Goal: Transaction & Acquisition: Book appointment/travel/reservation

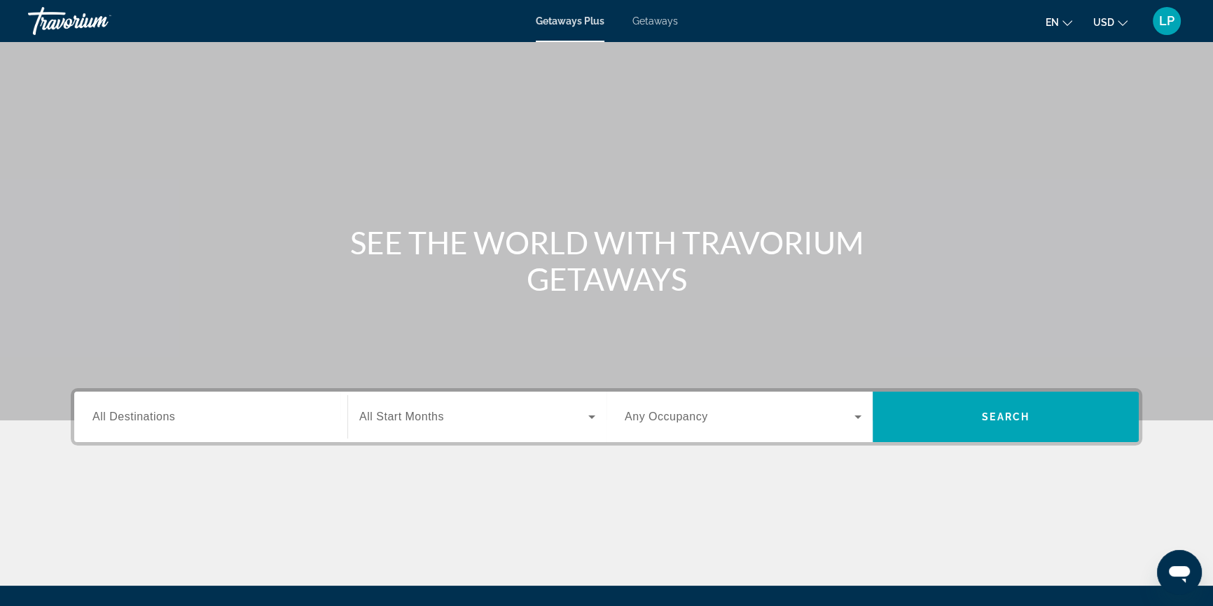
click at [662, 25] on span "Getaways" at bounding box center [655, 20] width 46 height 11
click at [141, 413] on span "All Destinations" at bounding box center [133, 416] width 83 height 12
click at [141, 413] on input "Destination All Destinations" at bounding box center [210, 417] width 237 height 17
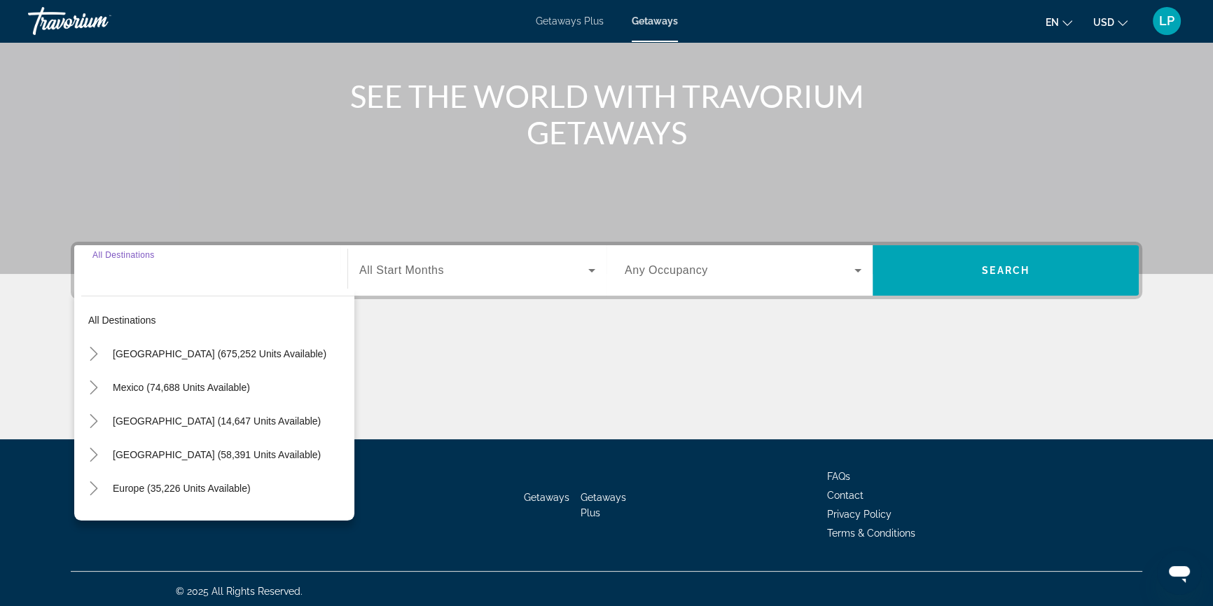
scroll to position [150, 0]
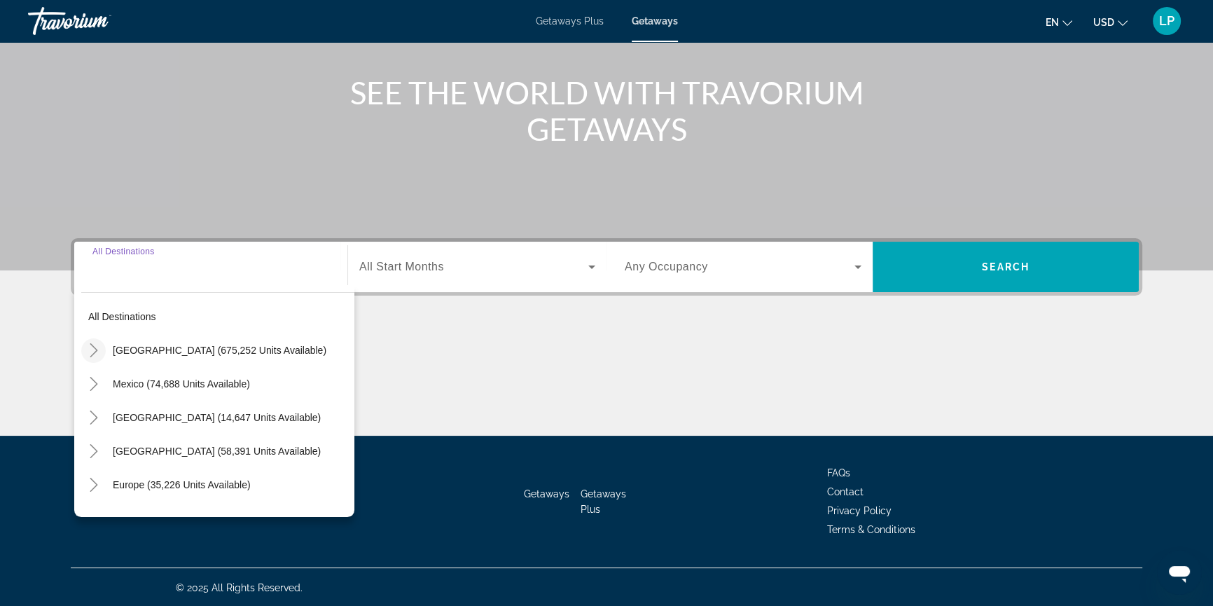
click at [92, 352] on icon "Toggle United States (675,252 units available)" at bounding box center [94, 350] width 14 height 14
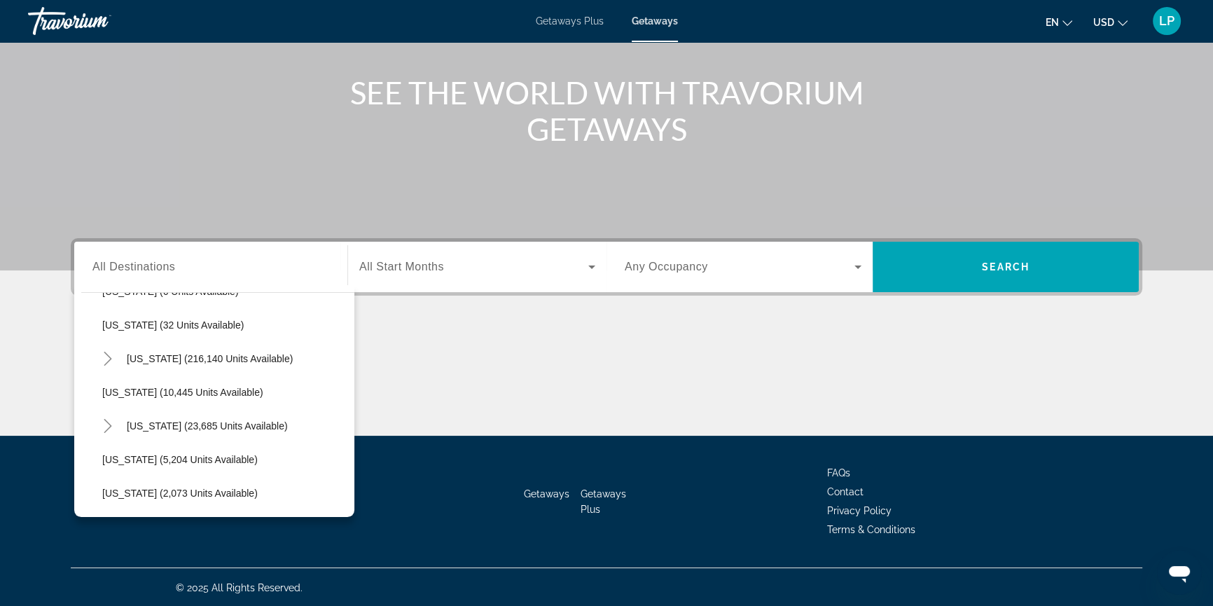
scroll to position [233, 0]
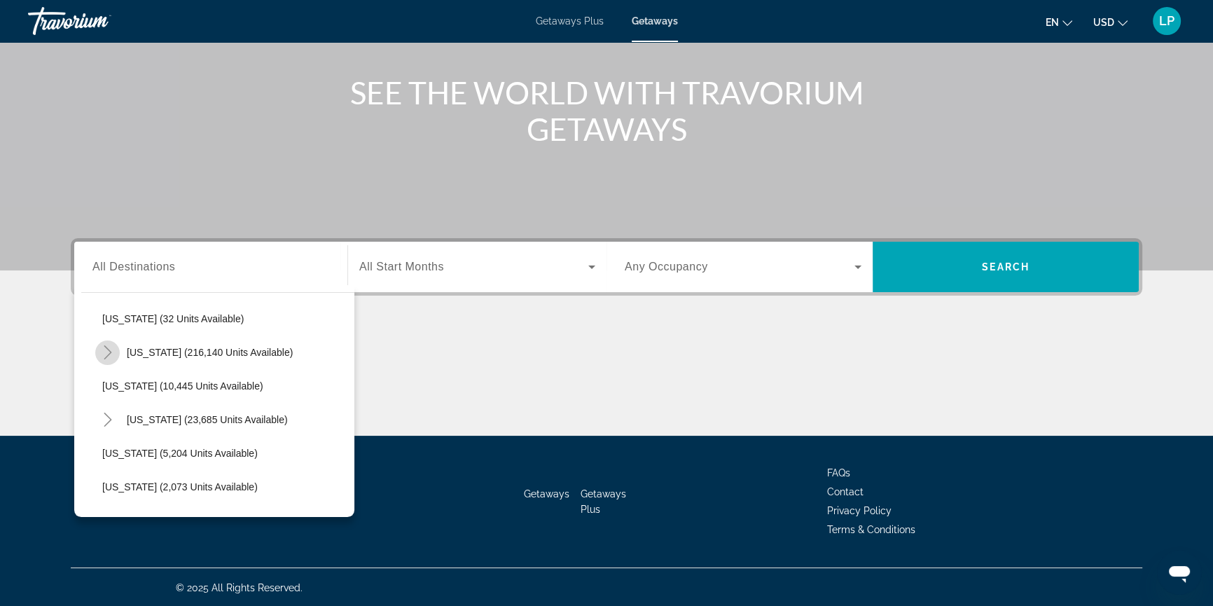
click at [104, 356] on icon "Toggle Florida (216,140 units available)" at bounding box center [108, 352] width 8 height 14
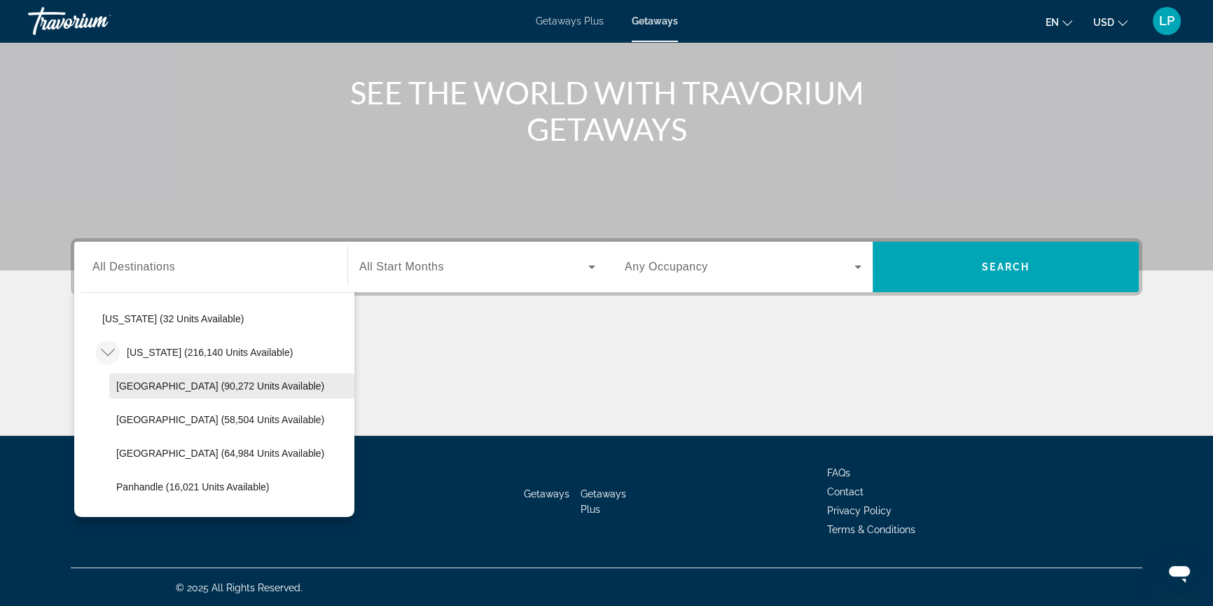
click at [185, 383] on span "[GEOGRAPHIC_DATA] (90,272 units available)" at bounding box center [220, 385] width 208 height 11
type input "**********"
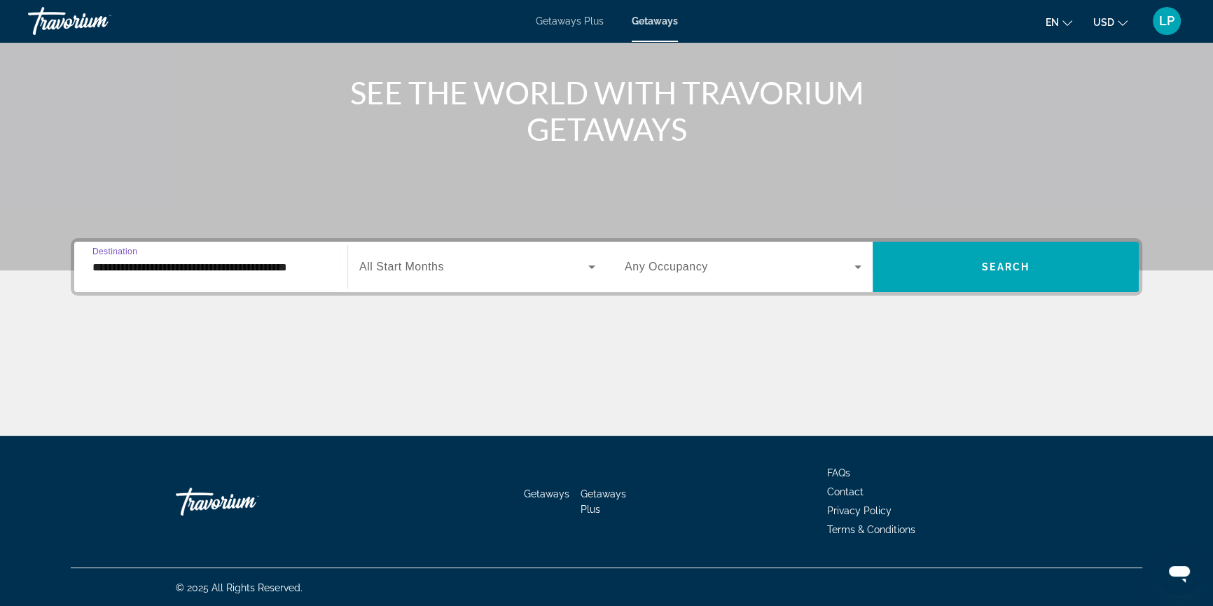
click at [591, 265] on icon "Search widget" at bounding box center [591, 267] width 7 height 4
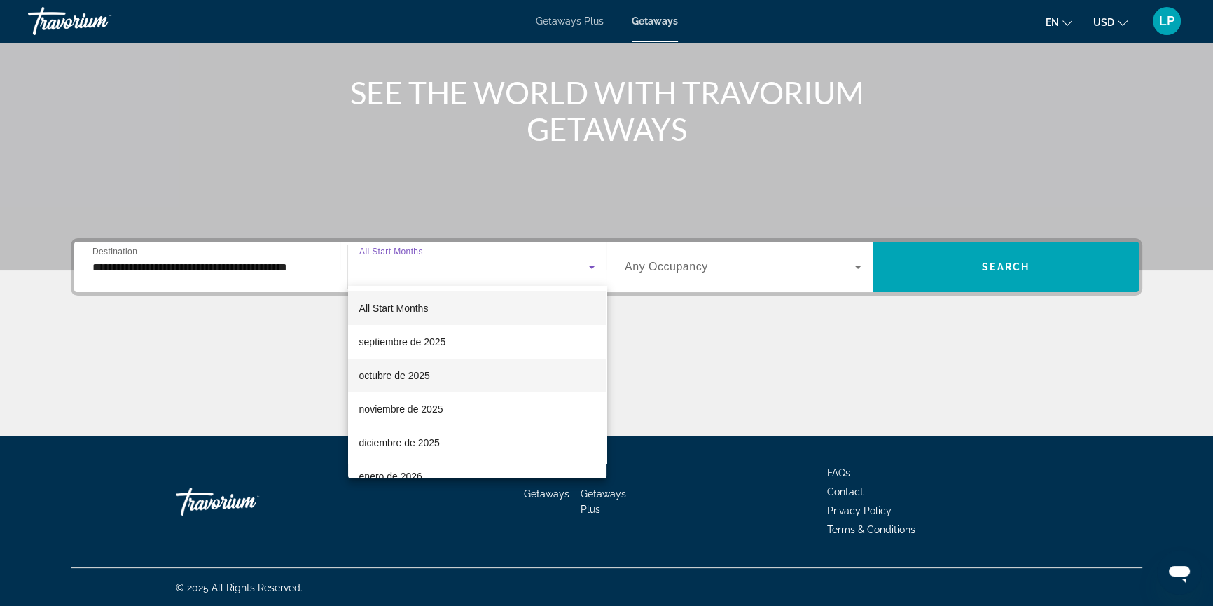
click at [410, 372] on span "octubre de 2025" at bounding box center [394, 375] width 71 height 17
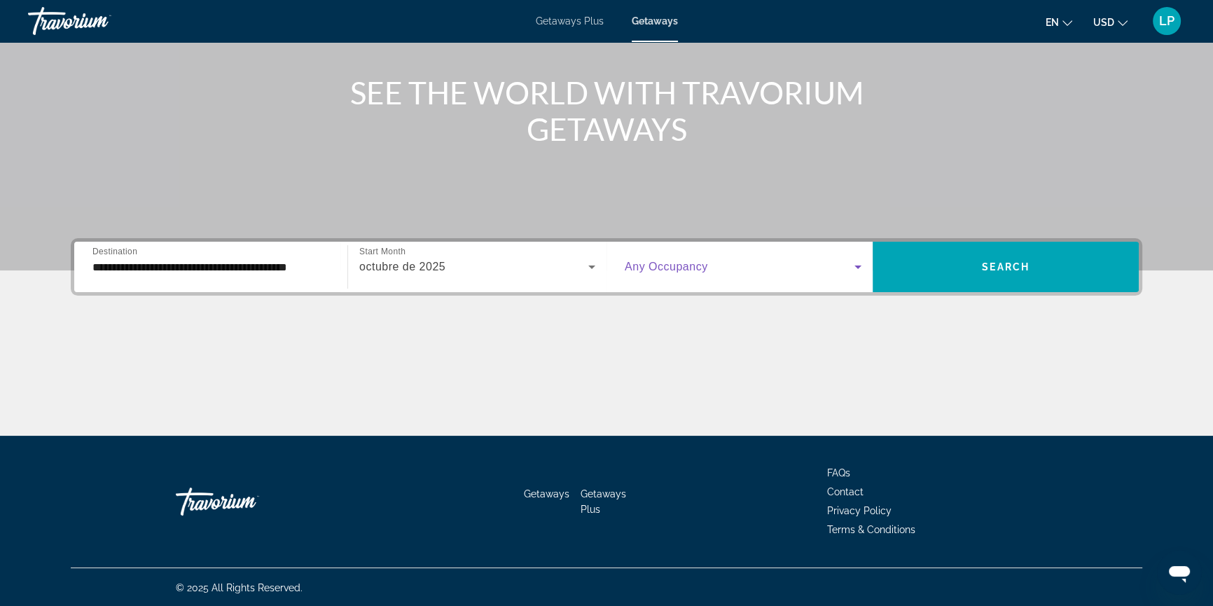
click at [863, 264] on icon "Search widget" at bounding box center [857, 266] width 17 height 17
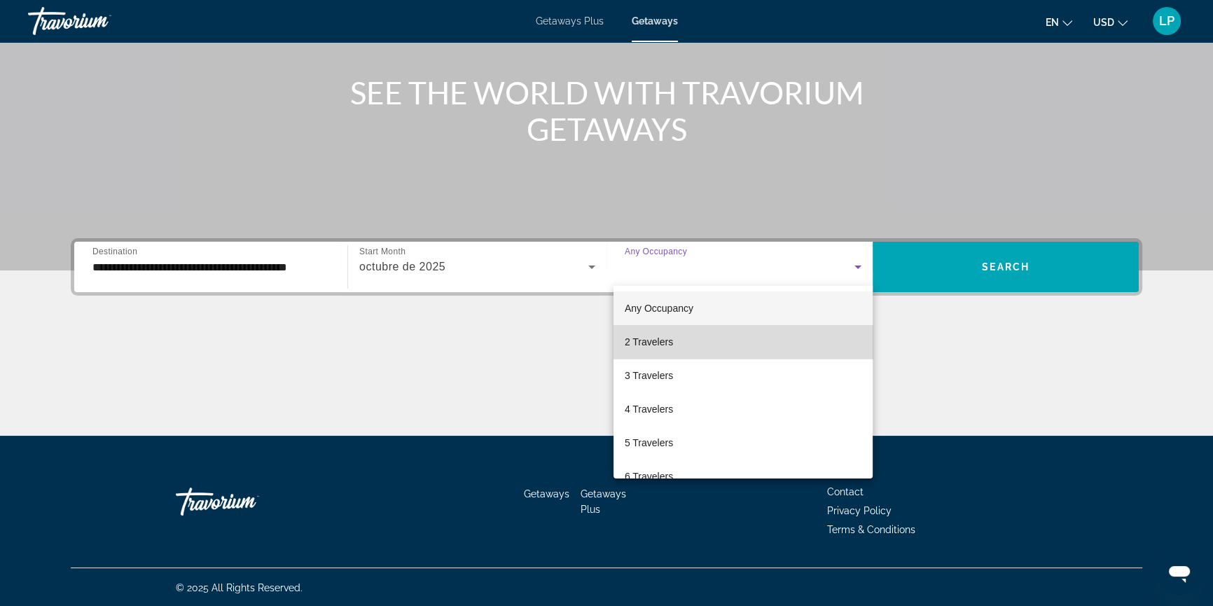
click at [858, 333] on mat-option "2 Travelers" at bounding box center [742, 342] width 259 height 34
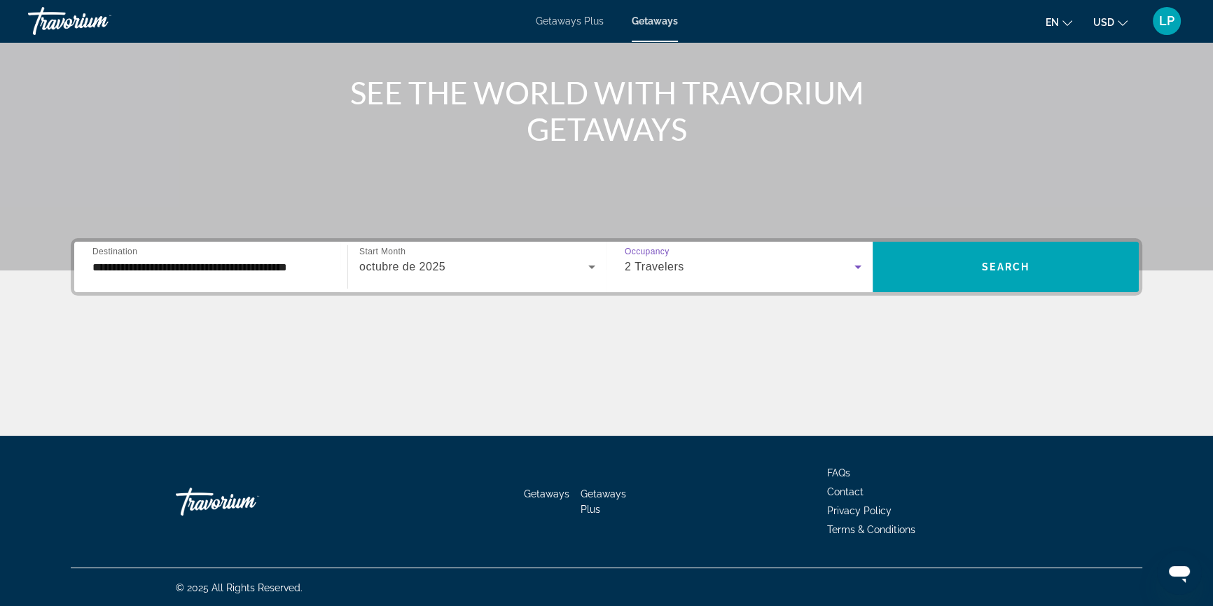
click at [837, 259] on div "2 Travelers" at bounding box center [740, 266] width 230 height 17
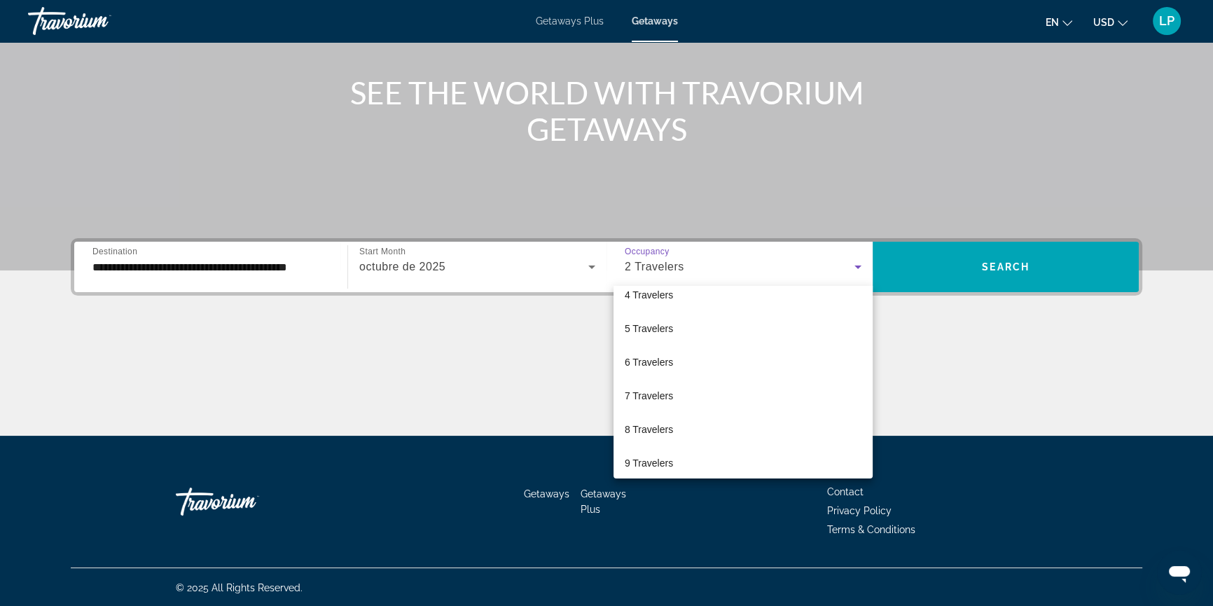
scroll to position [121, 0]
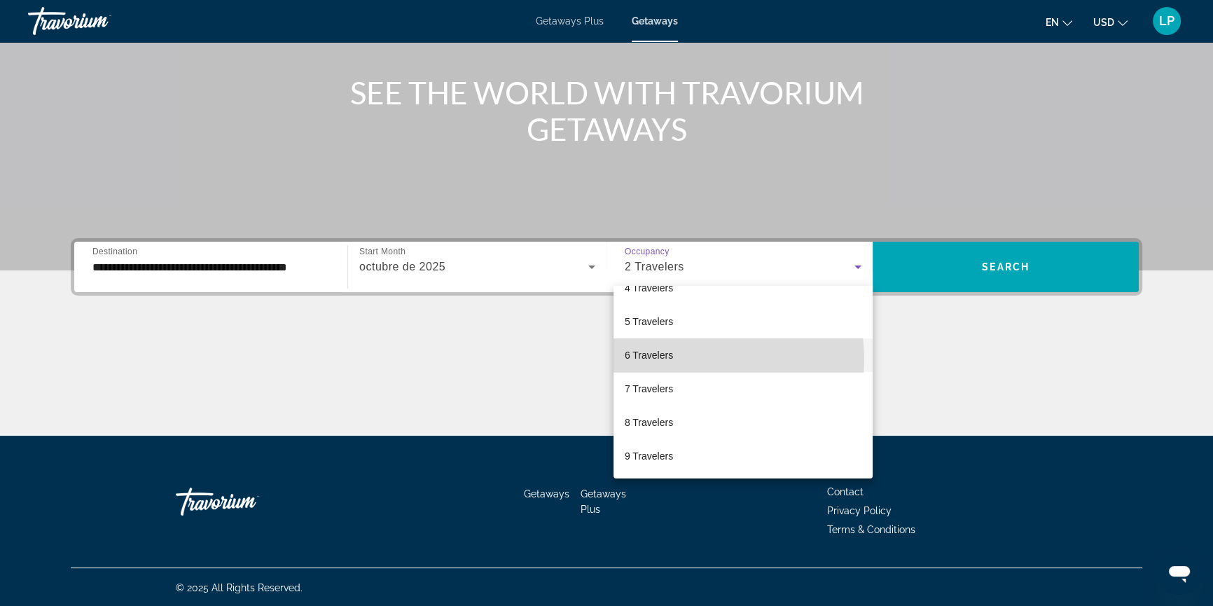
click at [706, 359] on mat-option "6 Travelers" at bounding box center [742, 355] width 259 height 34
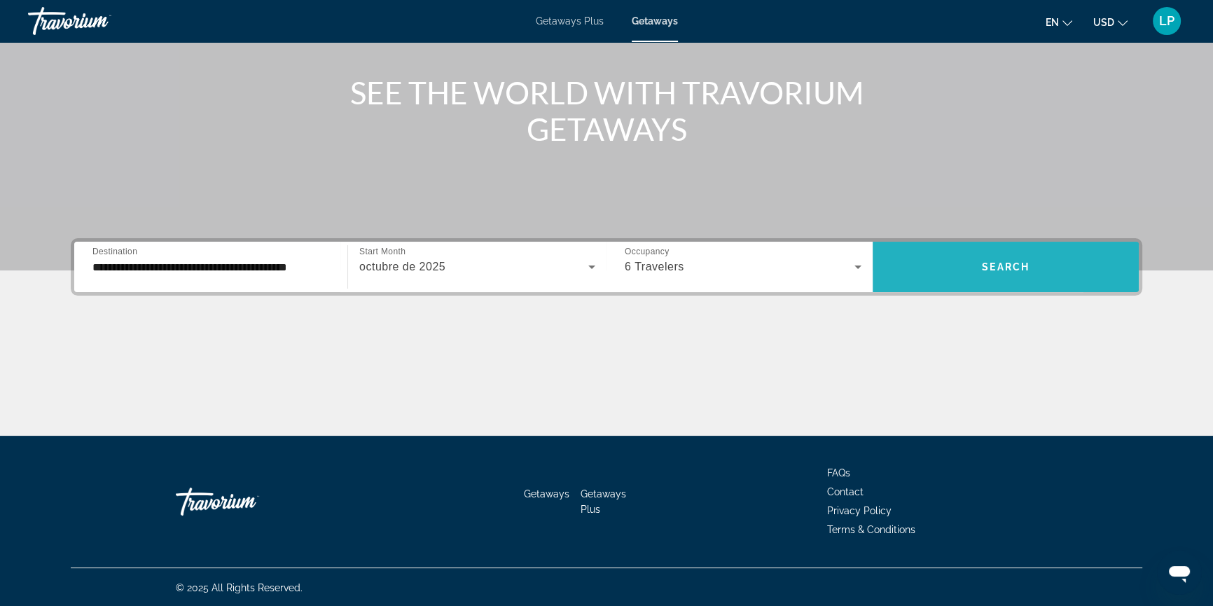
click at [934, 274] on span "Search widget" at bounding box center [1006, 267] width 266 height 34
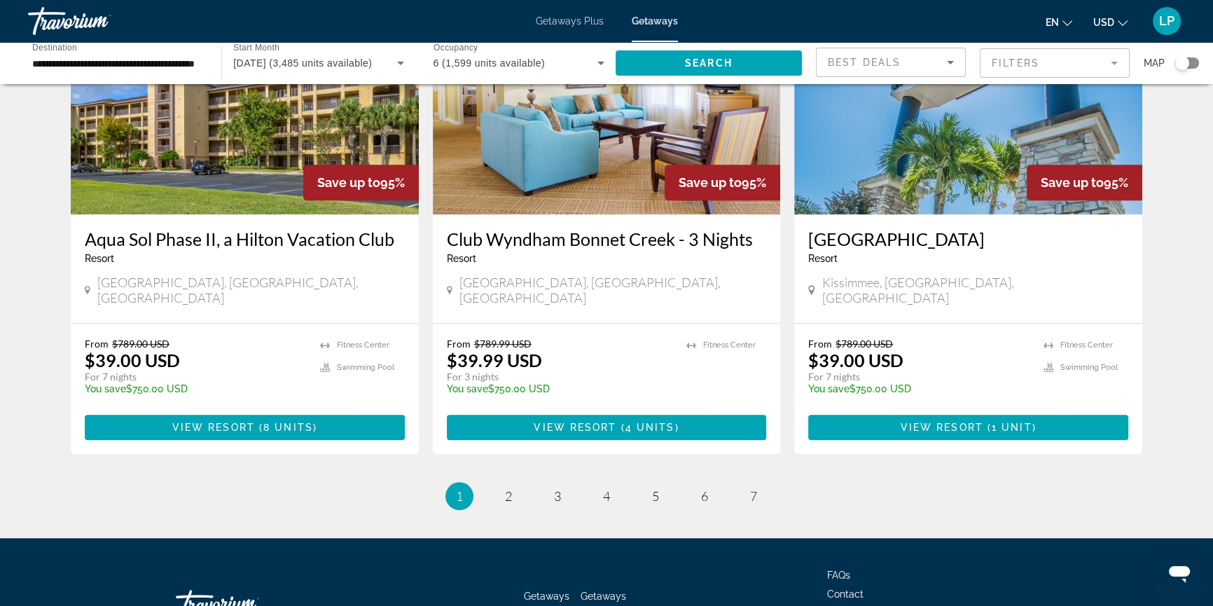
scroll to position [1688, 0]
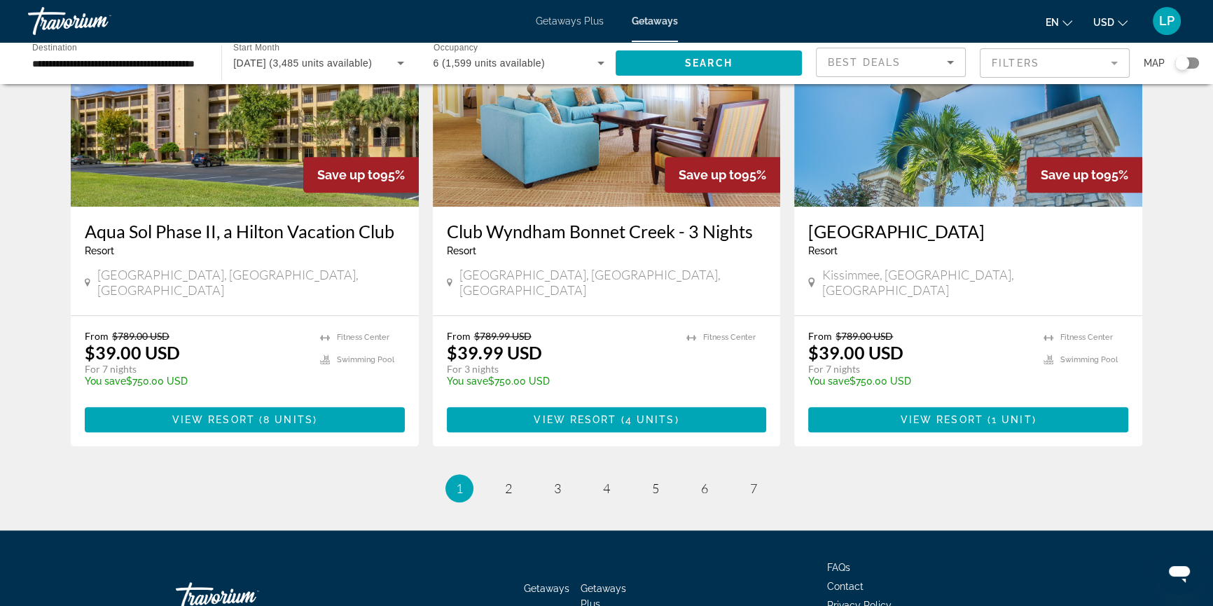
drag, startPoint x: 1221, startPoint y: 132, endPoint x: 38, endPoint y: 8, distance: 1189.9
click at [507, 480] on span "2" at bounding box center [508, 487] width 7 height 15
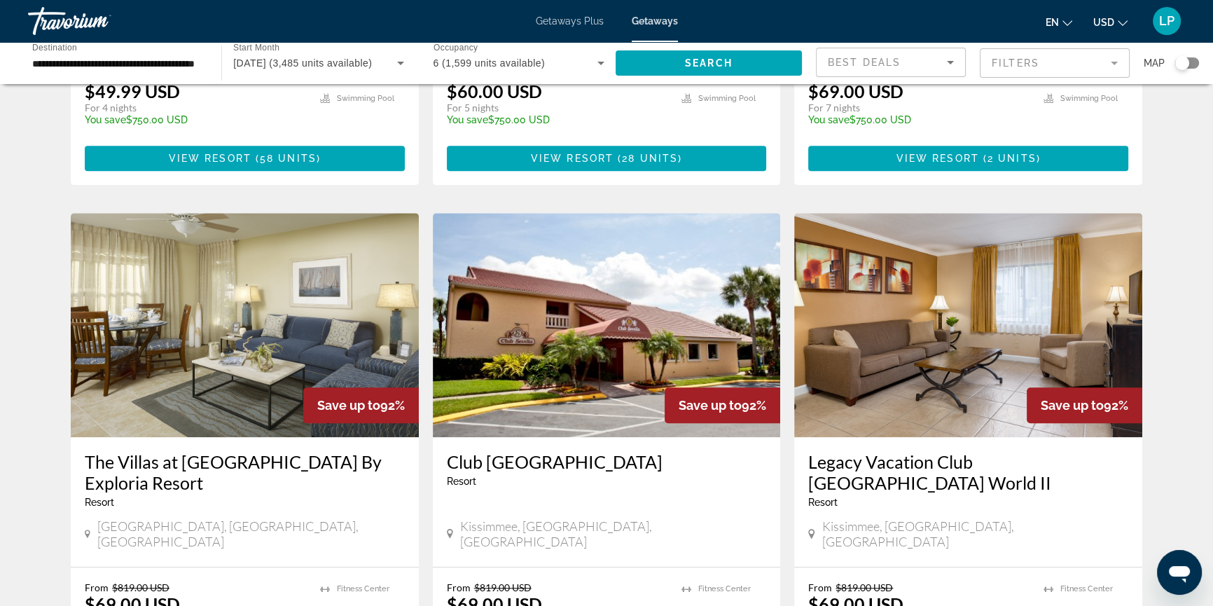
scroll to position [1443, 0]
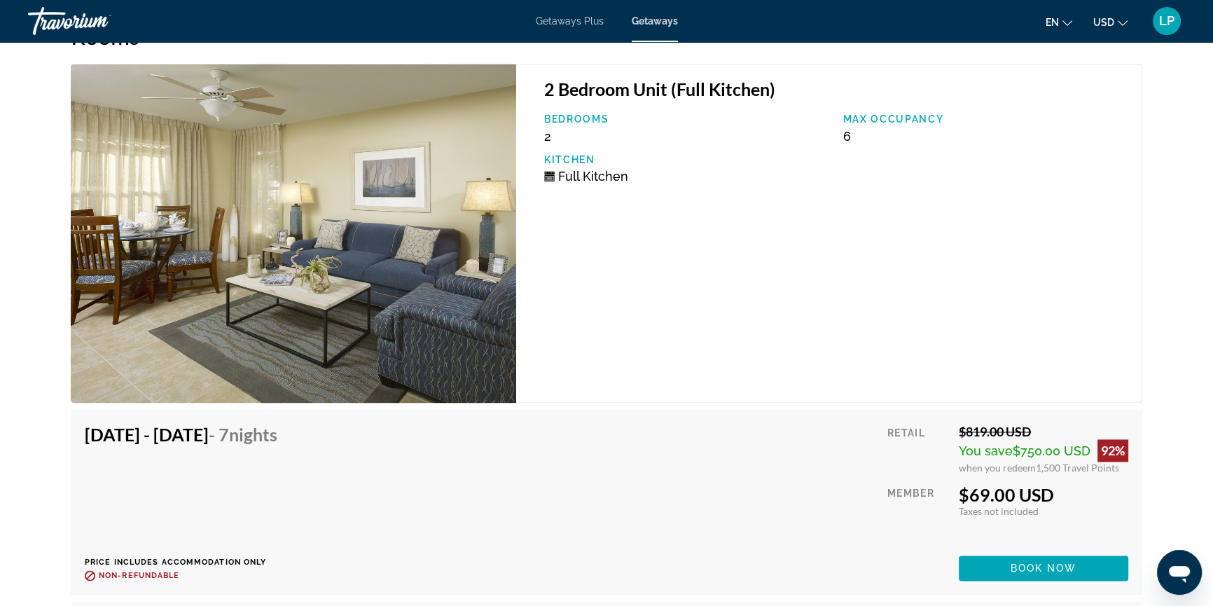
scroll to position [2627, 0]
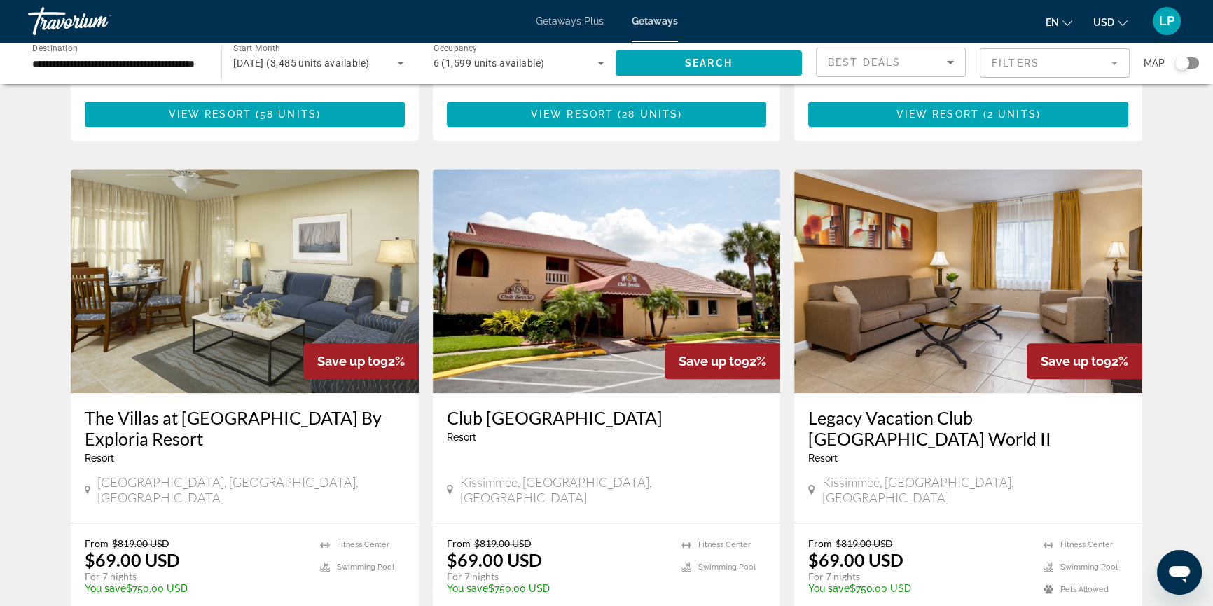
scroll to position [1511, 0]
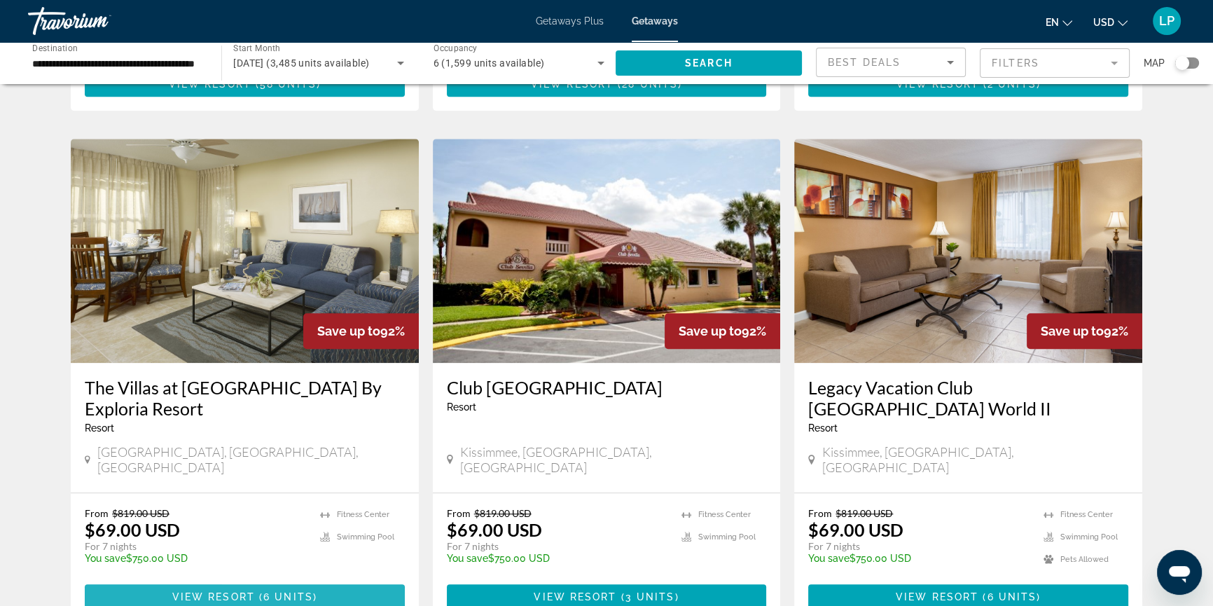
click at [224, 591] on span "View Resort" at bounding box center [213, 596] width 83 height 11
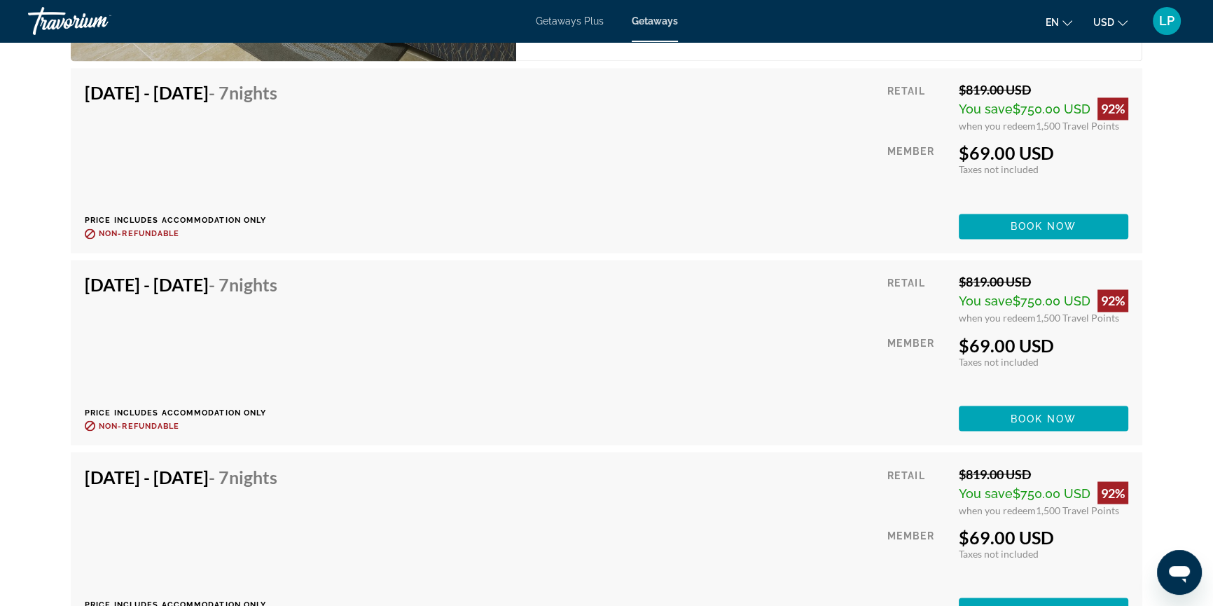
scroll to position [2979, 0]
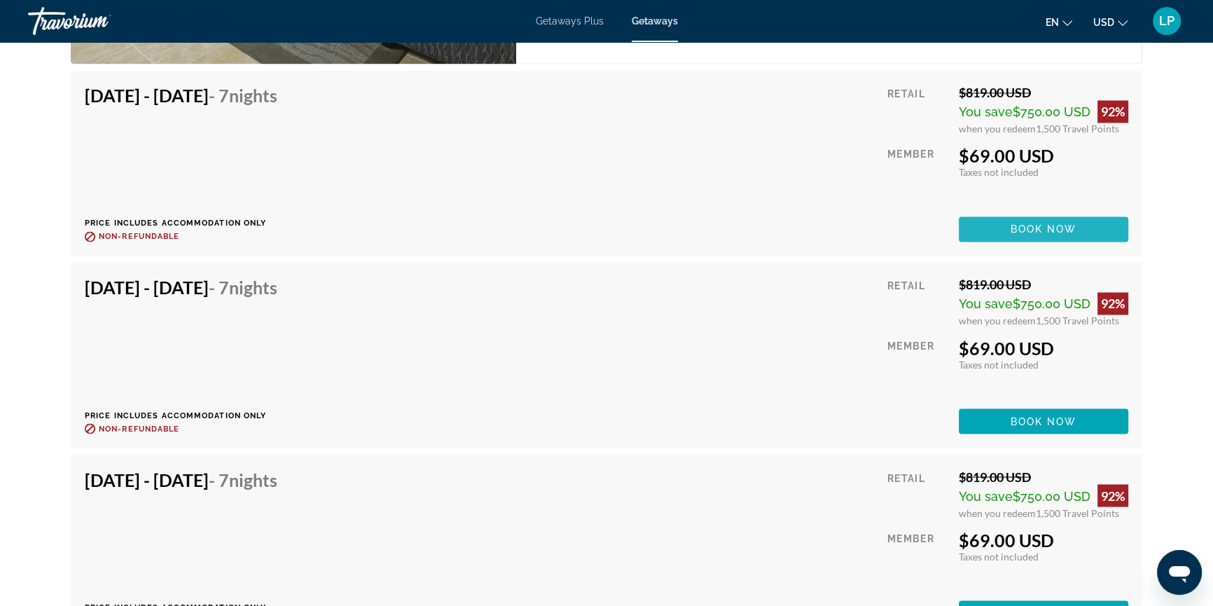
click at [1013, 230] on span "Book now" at bounding box center [1044, 228] width 67 height 11
